Goal: Information Seeking & Learning: Understand process/instructions

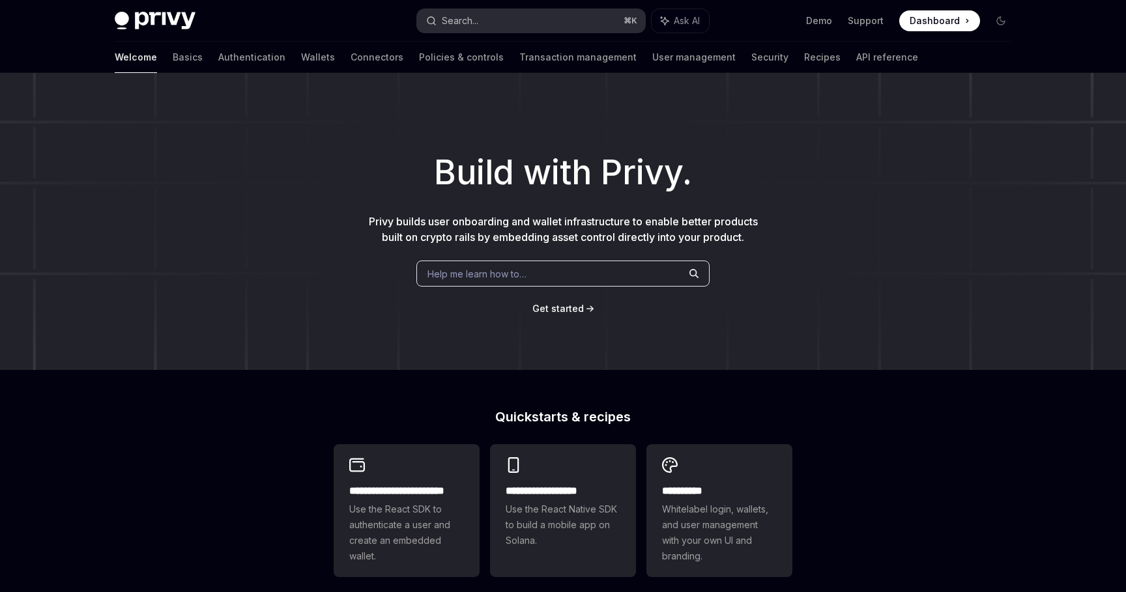
click at [541, 25] on button "Search... ⌘ K" at bounding box center [531, 20] width 228 height 23
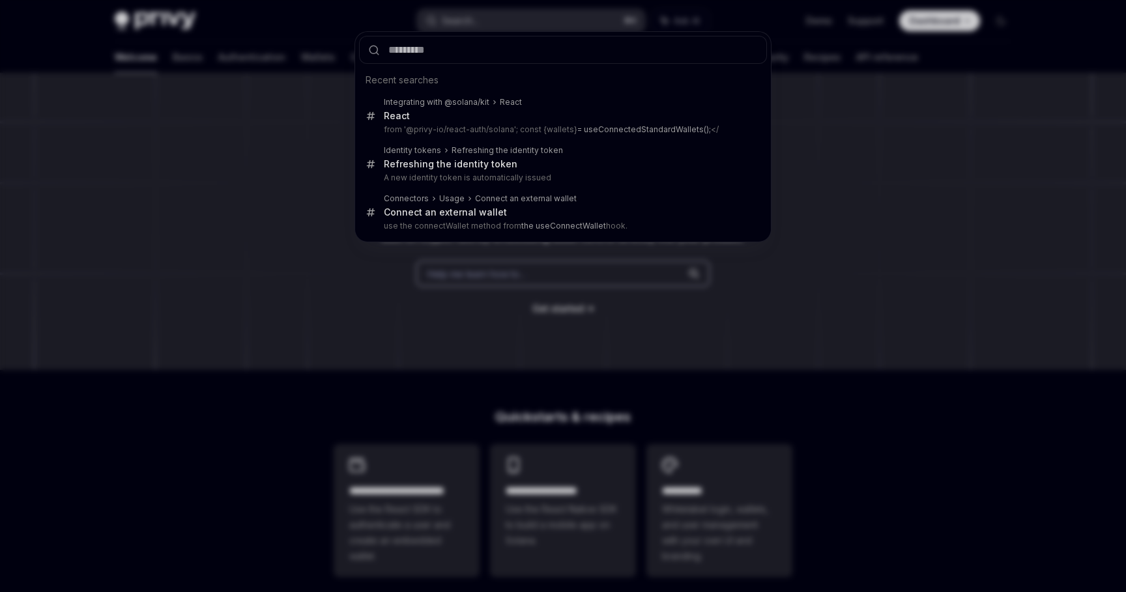
type input "**********"
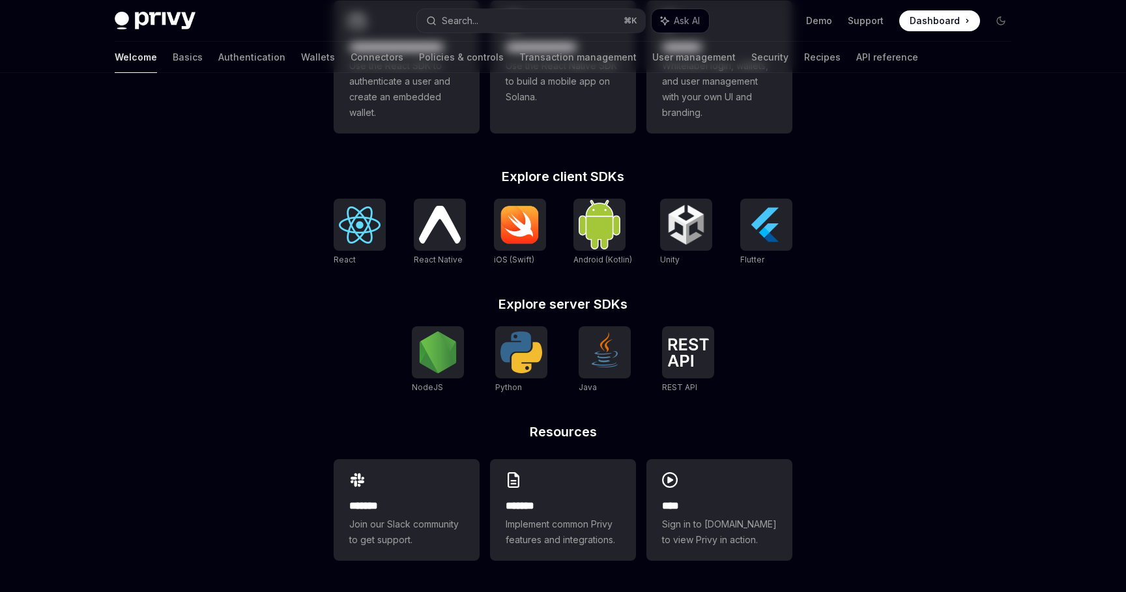
scroll to position [325, 0]
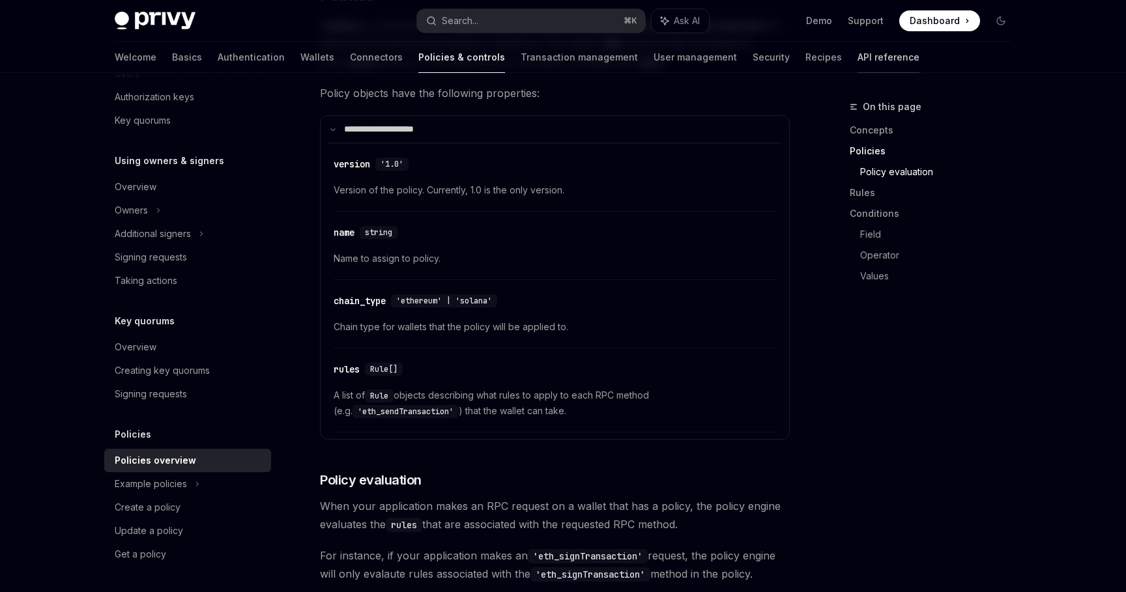
click at [858, 63] on link "API reference" at bounding box center [889, 57] width 62 height 31
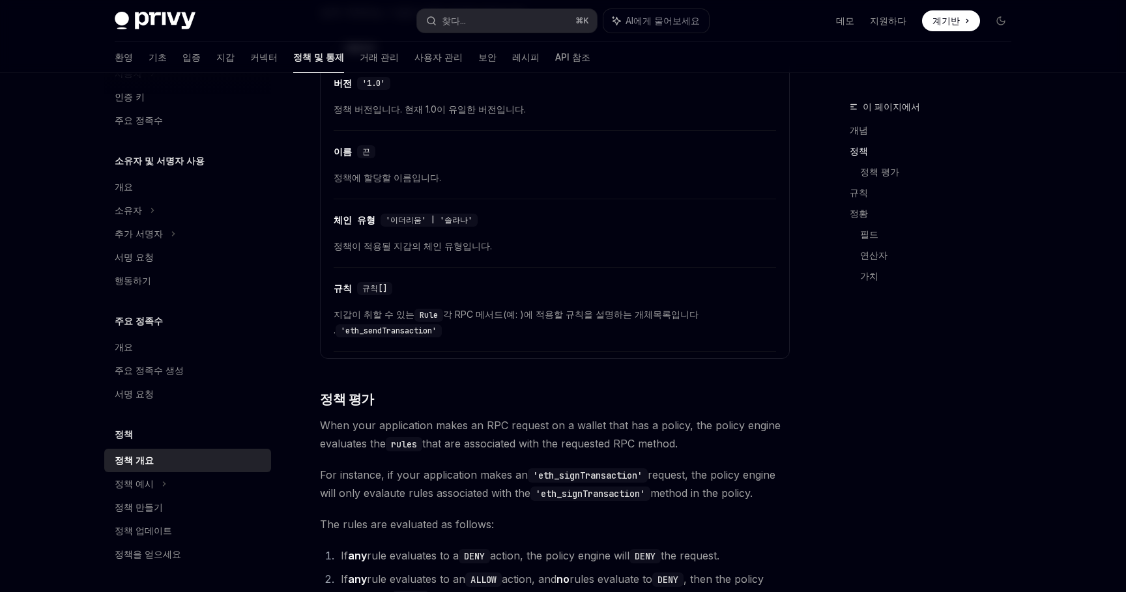
type textarea "*"
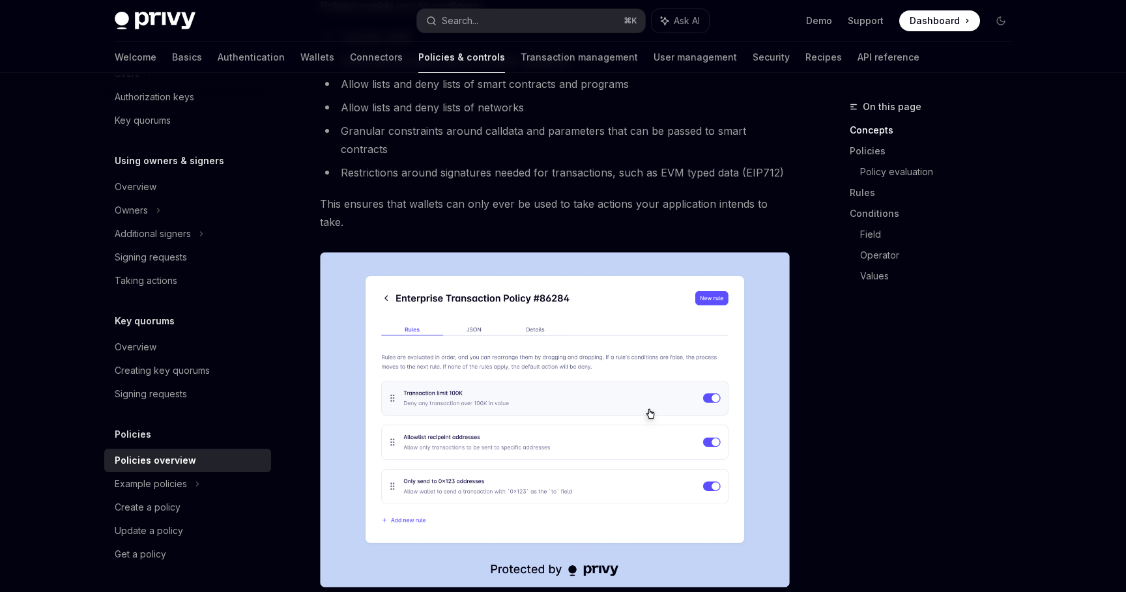
scroll to position [0, 0]
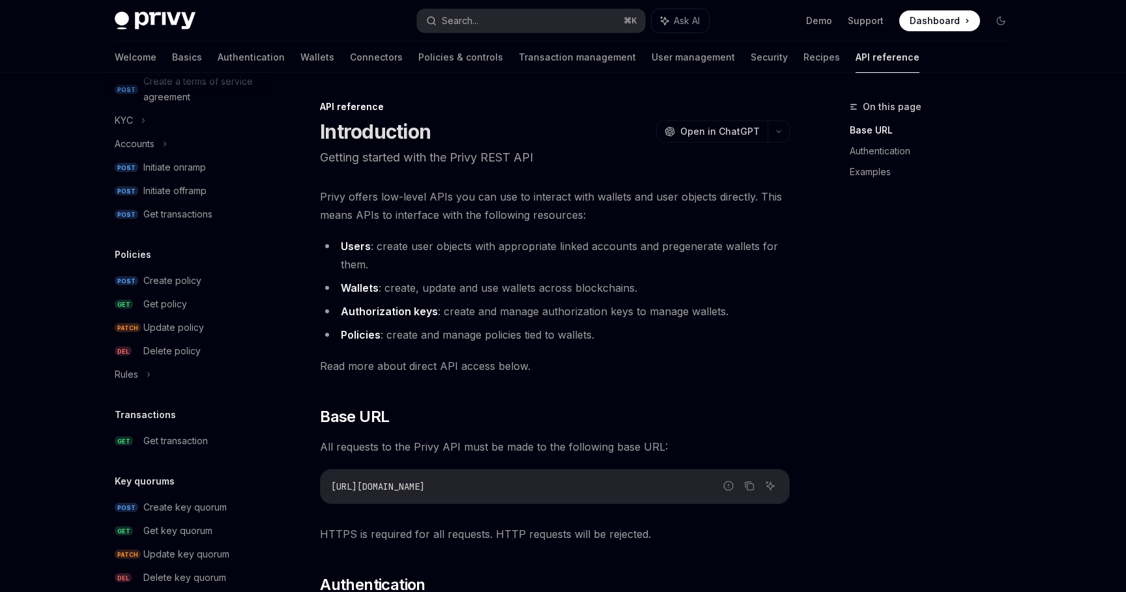
scroll to position [564, 0]
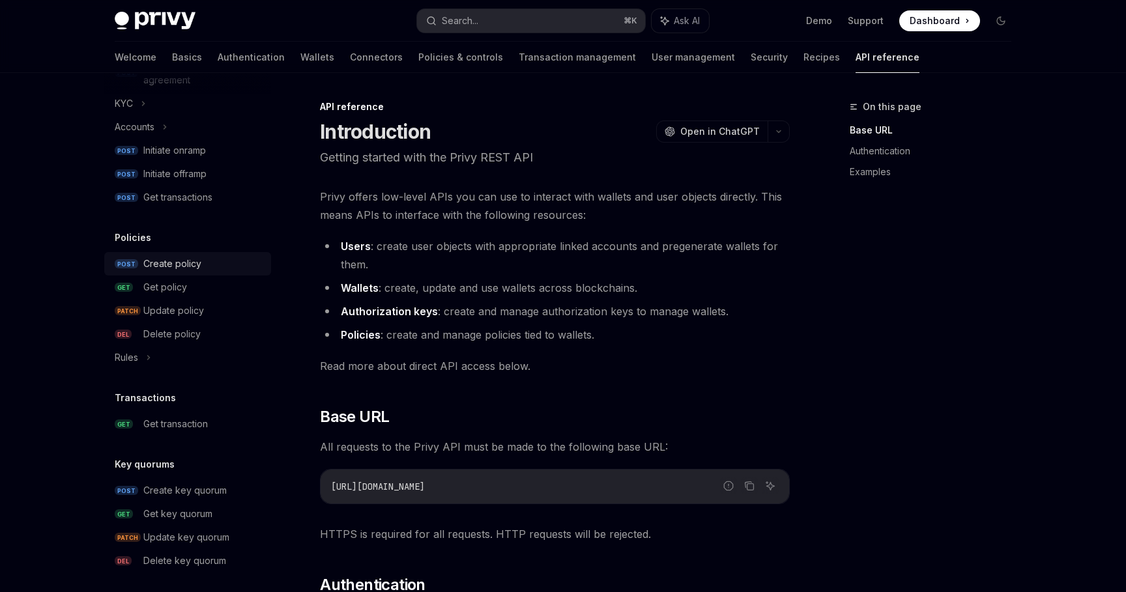
click at [198, 265] on div "Create policy" at bounding box center [172, 264] width 58 height 16
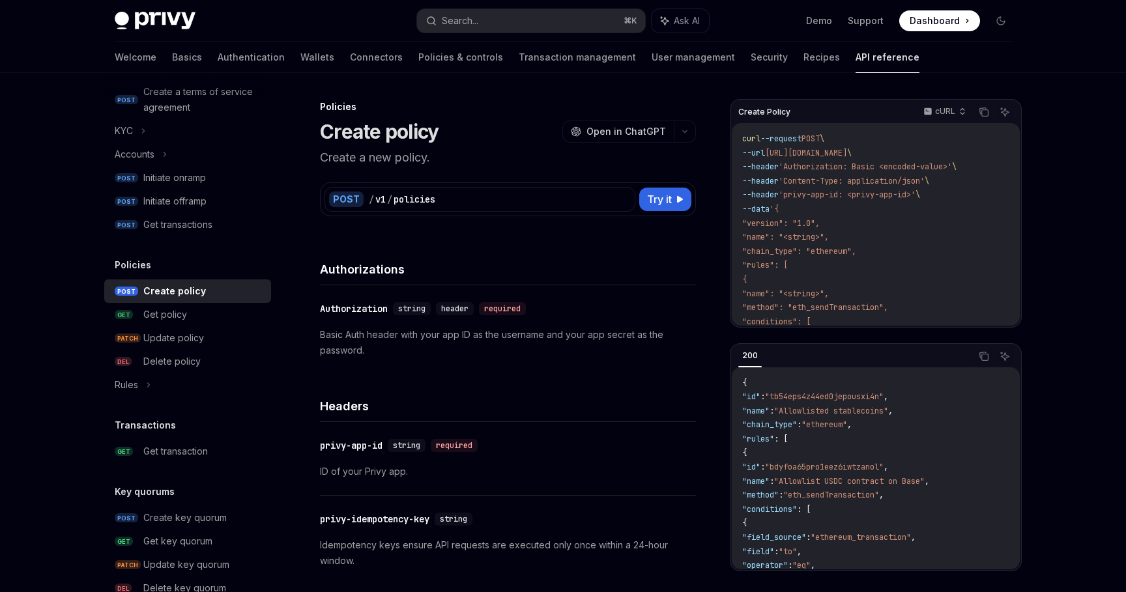
scroll to position [521, 0]
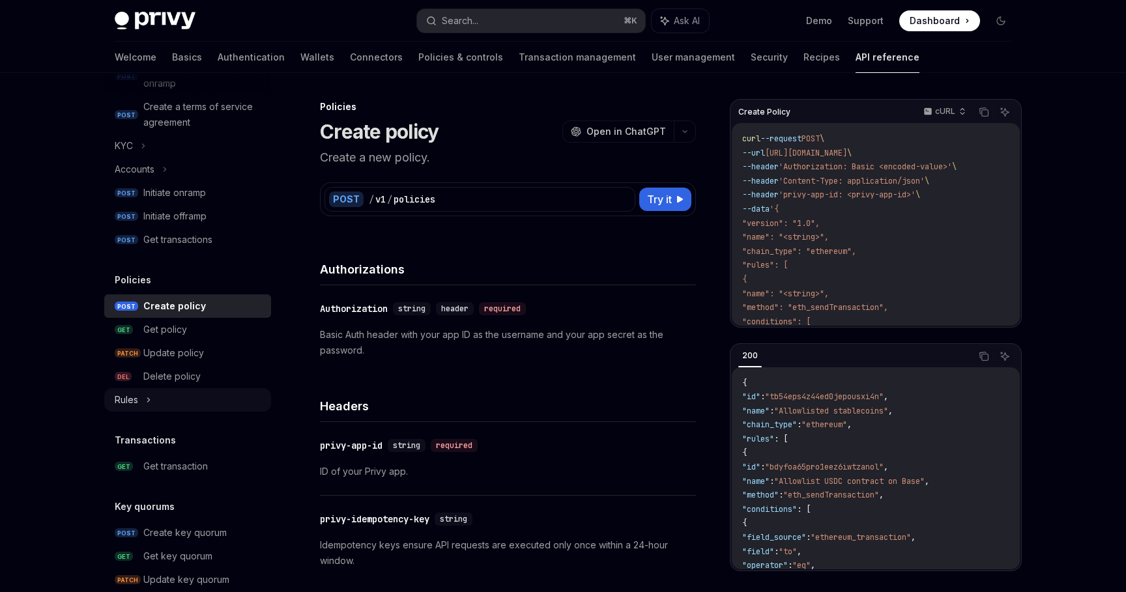
click at [145, 403] on div "Rules" at bounding box center [187, 399] width 167 height 23
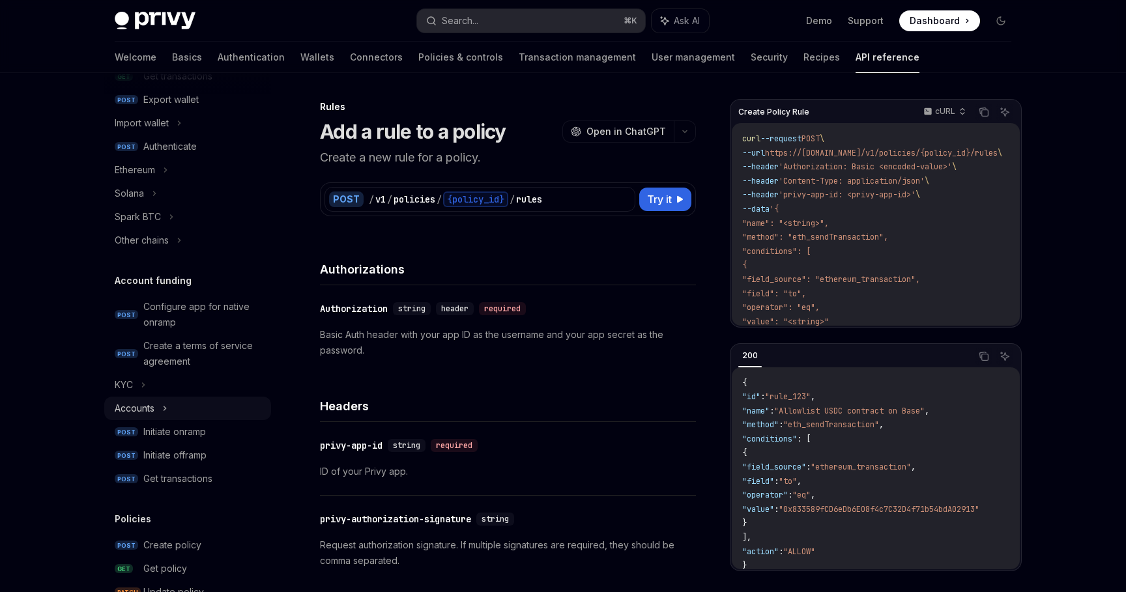
scroll to position [227, 0]
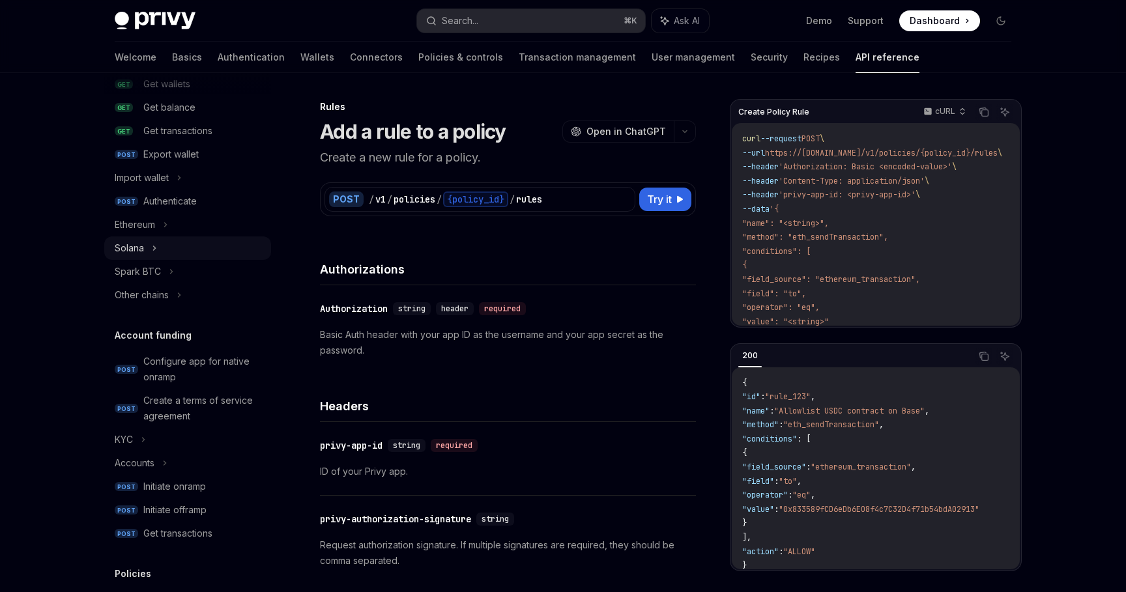
click at [181, 255] on div "Solana" at bounding box center [187, 248] width 167 height 23
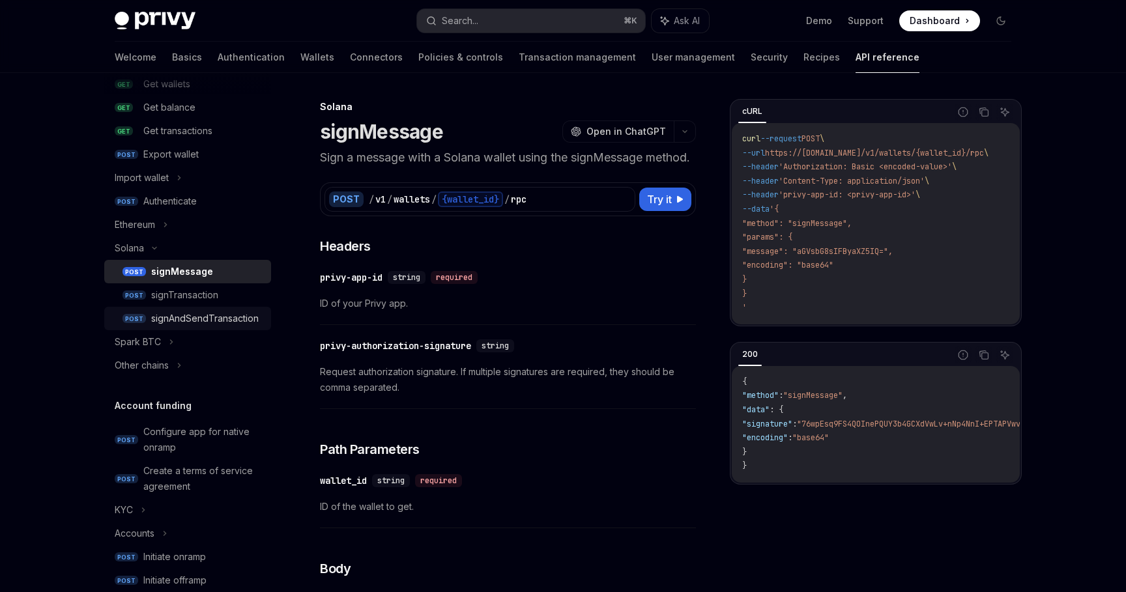
click at [255, 325] on div "signAndSendTransaction" at bounding box center [205, 319] width 108 height 16
type textarea "*"
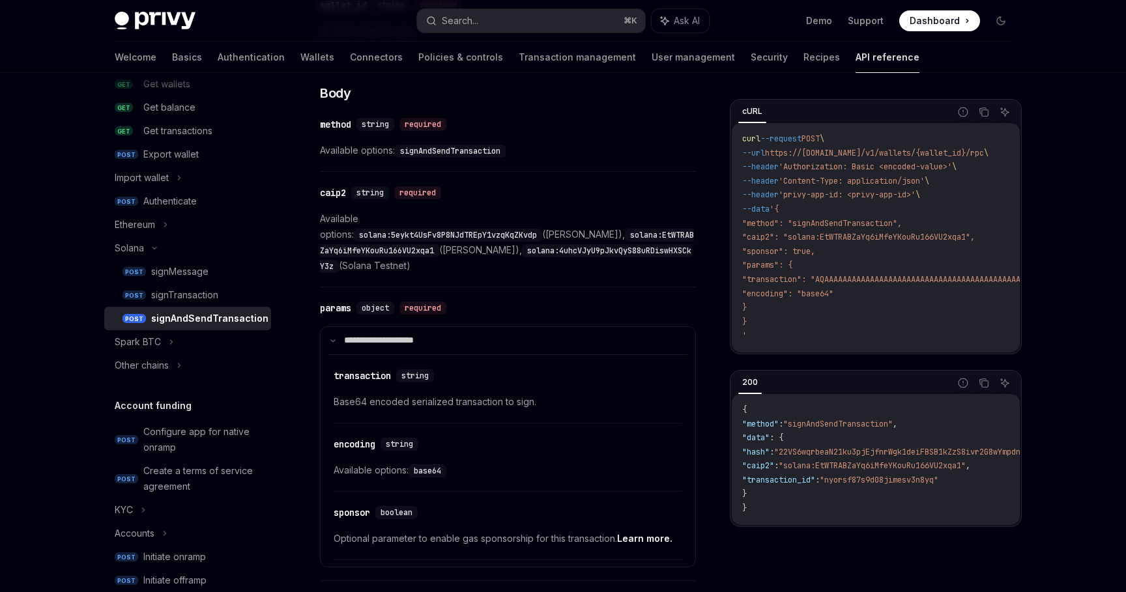
scroll to position [486, 0]
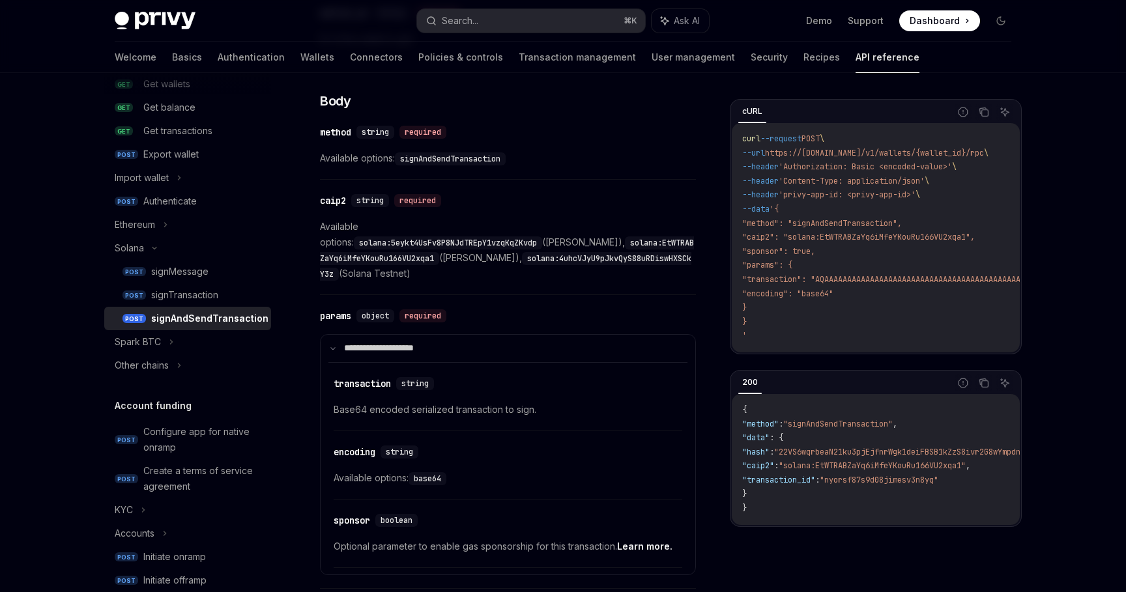
click at [474, 237] on code "solana:5eykt4UsFv8P8NJdTREpY1vzqKqZKvdp" at bounding box center [448, 243] width 188 height 13
copy code "5eykt4UsFv8P8NJdTREpY1vzqKqZKvdp"
